Goal: Task Accomplishment & Management: Use online tool/utility

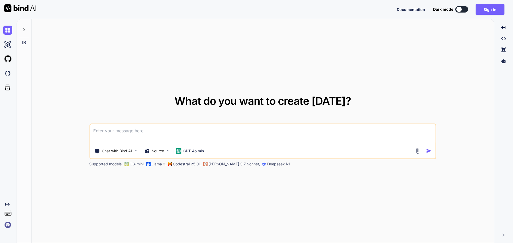
click at [124, 135] on textarea at bounding box center [262, 134] width 345 height 20
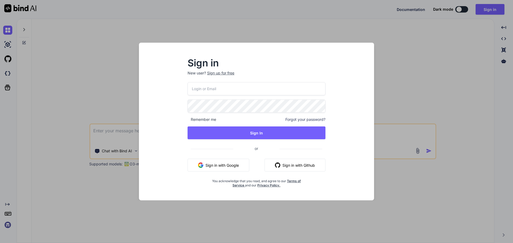
click at [218, 89] on input "email" at bounding box center [257, 88] width 138 height 13
type input "[EMAIL_ADDRESS][DOMAIN_NAME]"
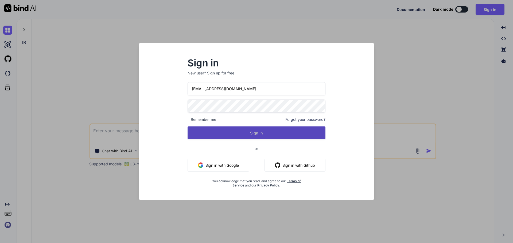
click at [222, 131] on button "Sign In" at bounding box center [257, 133] width 138 height 13
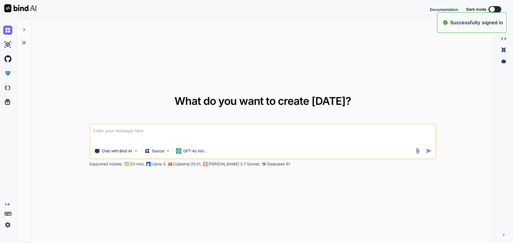
click at [201, 142] on textarea at bounding box center [262, 134] width 345 height 20
type textarea "x"
paste textarea
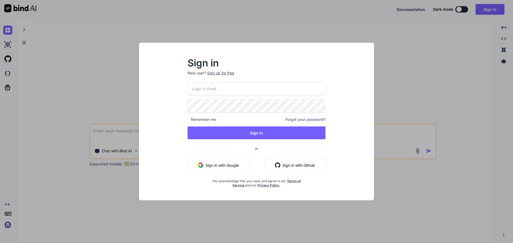
click at [209, 82] on p "New user? Sign up for free" at bounding box center [257, 77] width 138 height 12
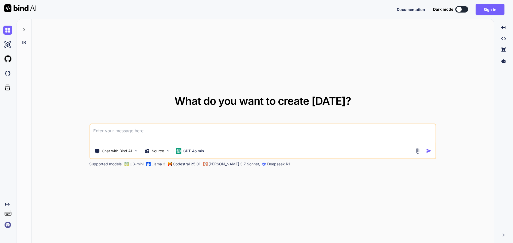
click at [125, 136] on textarea at bounding box center [262, 134] width 345 height 20
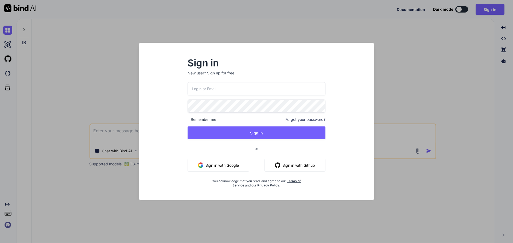
click at [232, 93] on input "email" at bounding box center [257, 88] width 138 height 13
type input "[EMAIL_ADDRESS][DOMAIN_NAME]"
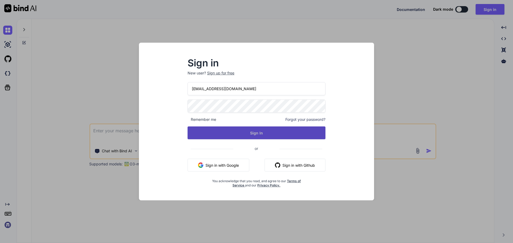
click at [229, 133] on button "Sign In" at bounding box center [257, 133] width 138 height 13
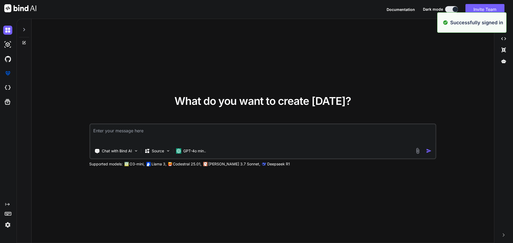
type textarea "x"
click at [220, 134] on textarea at bounding box center [262, 134] width 345 height 20
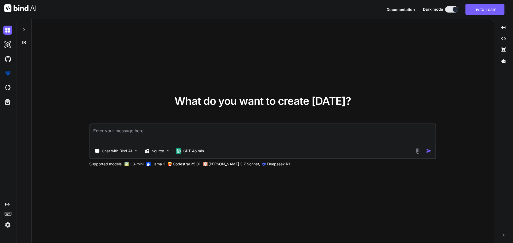
paste textarea "console.log(main) var data = [{name:"Lalit", email:"[EMAIL_ADDRESS][DOMAIN_NAME…"
type textarea "console.log(main) var data = [{name:"Lalit", email:"[EMAIL_ADDRESS][DOMAIN_NAME…"
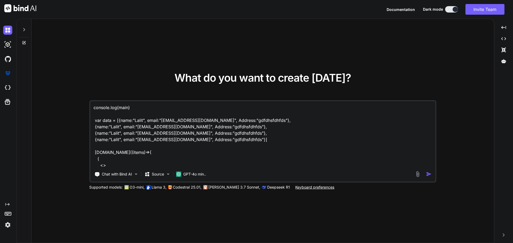
scroll to position [33, 0]
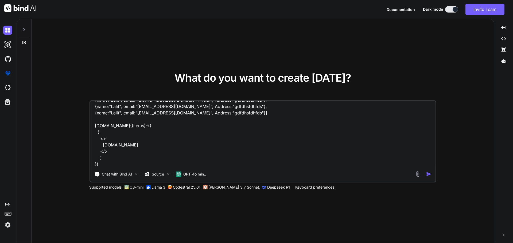
type textarea "x"
type textarea "console.log(main) var data = [{name:"Lalit", email:"[EMAIL_ADDRESS][DOMAIN_NAME…"
type textarea "x"
type textarea "console.log(main) var data = [{name:"Lalit", email:"[EMAIL_ADDRESS][DOMAIN_NAME…"
type textarea "x"
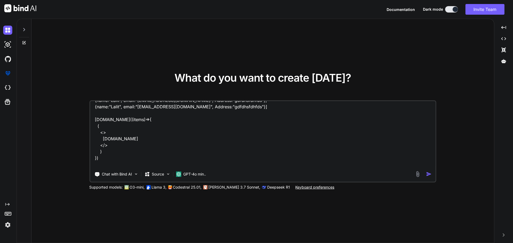
scroll to position [46, 0]
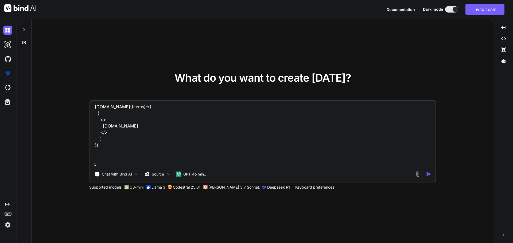
type textarea "console.log(main) var data = [{name:"Lalit", email:"[EMAIL_ADDRESS][DOMAIN_NAME…"
type textarea "x"
type textarea "console.log(main) var data = [{name:"Lalit", email:"[EMAIL_ADDRESS][DOMAIN_NAME…"
type textarea "x"
type textarea "console.log(main) var data = [{name:"Lalit", email:"[EMAIL_ADDRESS][DOMAIN_NAME…"
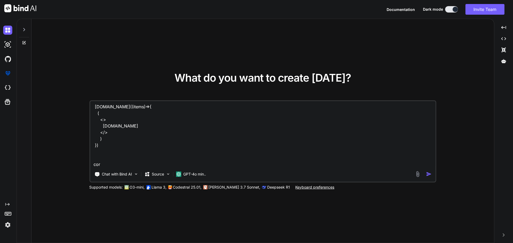
type textarea "x"
type textarea "console.log(main) var data = [{name:"Lalit", email:"[EMAIL_ADDRESS][DOMAIN_NAME…"
type textarea "x"
type textarea "console.log(main) var data = [{name:"Lalit", email:"[EMAIL_ADDRESS][DOMAIN_NAME…"
type textarea "x"
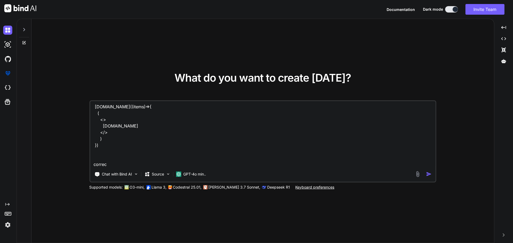
type textarea "console.log(main) var data = [{name:"Lalit", email:"[EMAIL_ADDRESS][DOMAIN_NAME…"
type textarea "x"
type textarea "console.log(main) var data = [{name:"Lalit", email:"[EMAIL_ADDRESS][DOMAIN_NAME…"
type textarea "x"
type textarea "console.log(main) var data = [{name:"Lalit", email:"[EMAIL_ADDRESS][DOMAIN_NAME…"
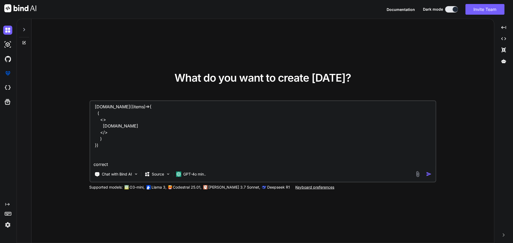
type textarea "x"
type textarea "console.log(main) var data = [{name:"Lalit", email:"[EMAIL_ADDRESS][DOMAIN_NAME…"
type textarea "x"
type textarea "console.log(main) var data = [{name:"Lalit", email:"[EMAIL_ADDRESS][DOMAIN_NAME…"
type textarea "x"
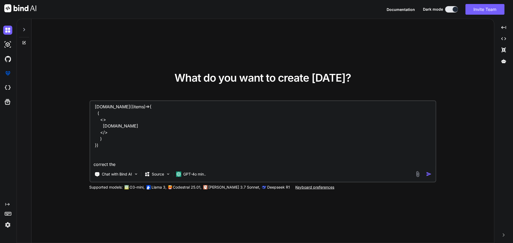
type textarea "console.log(main) var data = [{name:"Lalit", email:"[EMAIL_ADDRESS][DOMAIN_NAME…"
type textarea "x"
type textarea "console.log(main) var data = [{name:"Lalit", email:"[EMAIL_ADDRESS][DOMAIN_NAME…"
type textarea "x"
type textarea "console.log(main) var data = [{name:"Lalit", email:"[EMAIL_ADDRESS][DOMAIN_NAME…"
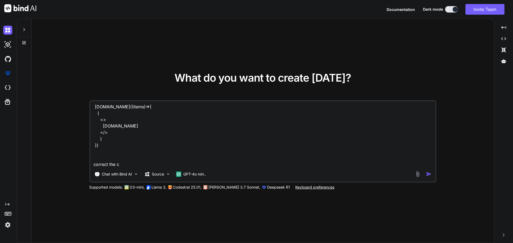
type textarea "x"
type textarea "console.log(main) var data = [{name:"Lalit", email:"[EMAIL_ADDRESS][DOMAIN_NAME…"
type textarea "x"
type textarea "console.log(main) var data = [{name:"Lalit", email:"[EMAIL_ADDRESS][DOMAIN_NAME…"
type textarea "x"
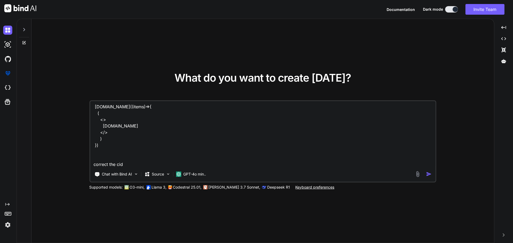
type textarea "console.log(main) var data = [{name:"Lalit", email:"[EMAIL_ADDRESS][DOMAIN_NAME…"
type textarea "x"
type textarea "console.log(main) var data = [{name:"Lalit", email:"[EMAIL_ADDRESS][DOMAIN_NAME…"
type textarea "x"
type textarea "console.log(main) var data = [{name:"Lalit", email:"[EMAIL_ADDRESS][DOMAIN_NAME…"
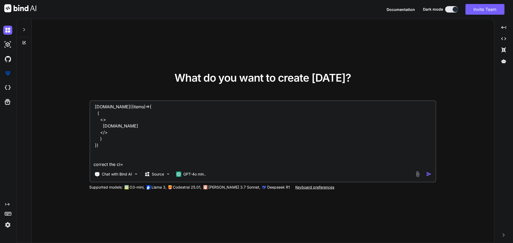
type textarea "x"
type textarea "console.log(main) var data = [{name:"Lalit", email:"[EMAIL_ADDRESS][DOMAIN_NAME…"
type textarea "x"
type textarea "console.log(main) var data = [{name:"Lalit", email:"[EMAIL_ADDRESS][DOMAIN_NAME…"
type textarea "x"
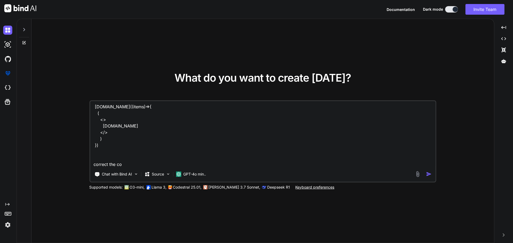
type textarea "console.log(main) var data = [{name:"Lalit", email:"[EMAIL_ADDRESS][DOMAIN_NAME…"
type textarea "x"
type textarea "console.log(main) var data = [{name:"Lalit", email:"[EMAIL_ADDRESS][DOMAIN_NAME…"
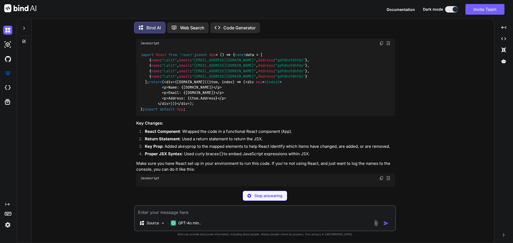
scroll to position [53, 0]
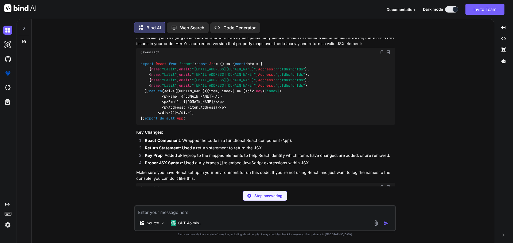
click at [381, 50] on img at bounding box center [381, 52] width 4 height 4
type textarea "x"
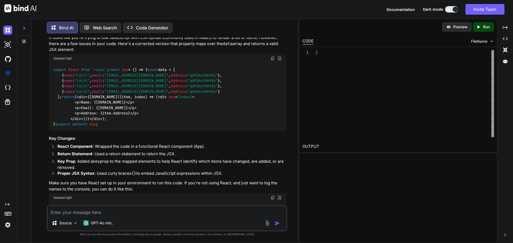
scroll to position [59, 0]
